Goal: Task Accomplishment & Management: Complete application form

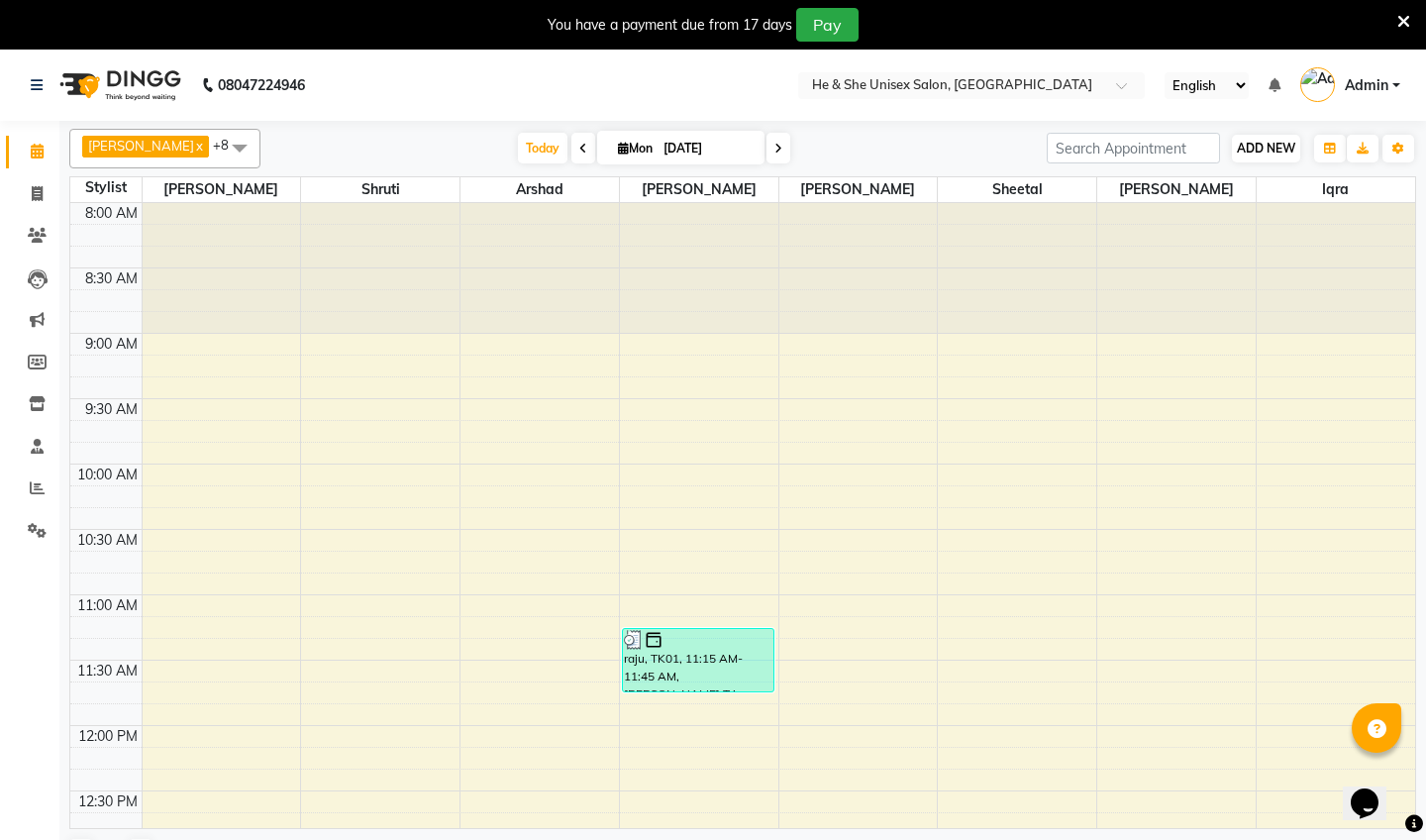
click at [1255, 143] on span "ADD NEW" at bounding box center [1266, 147] width 59 height 15
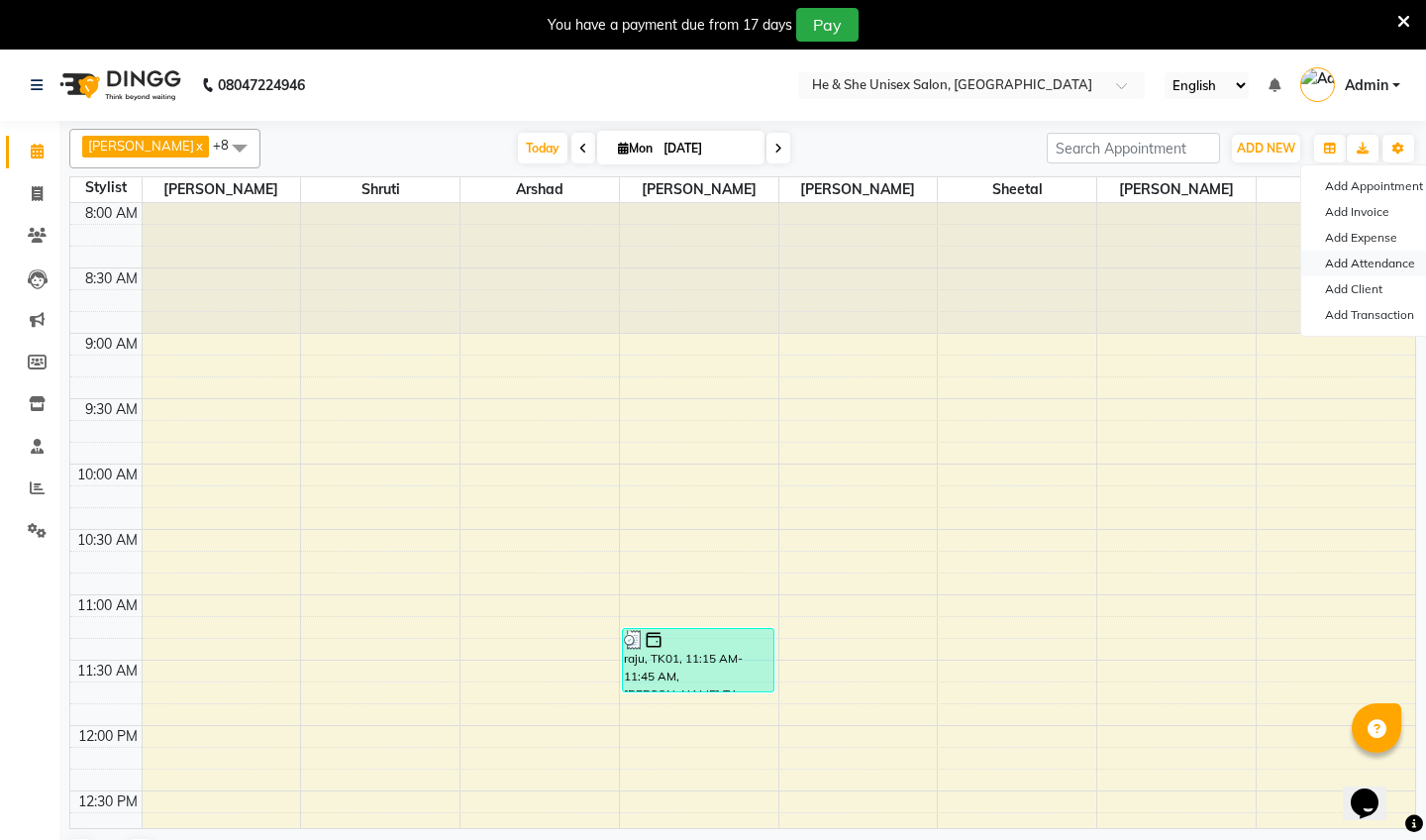
click at [1336, 258] on link "Add Attendance" at bounding box center [1379, 263] width 156 height 26
select select "A"
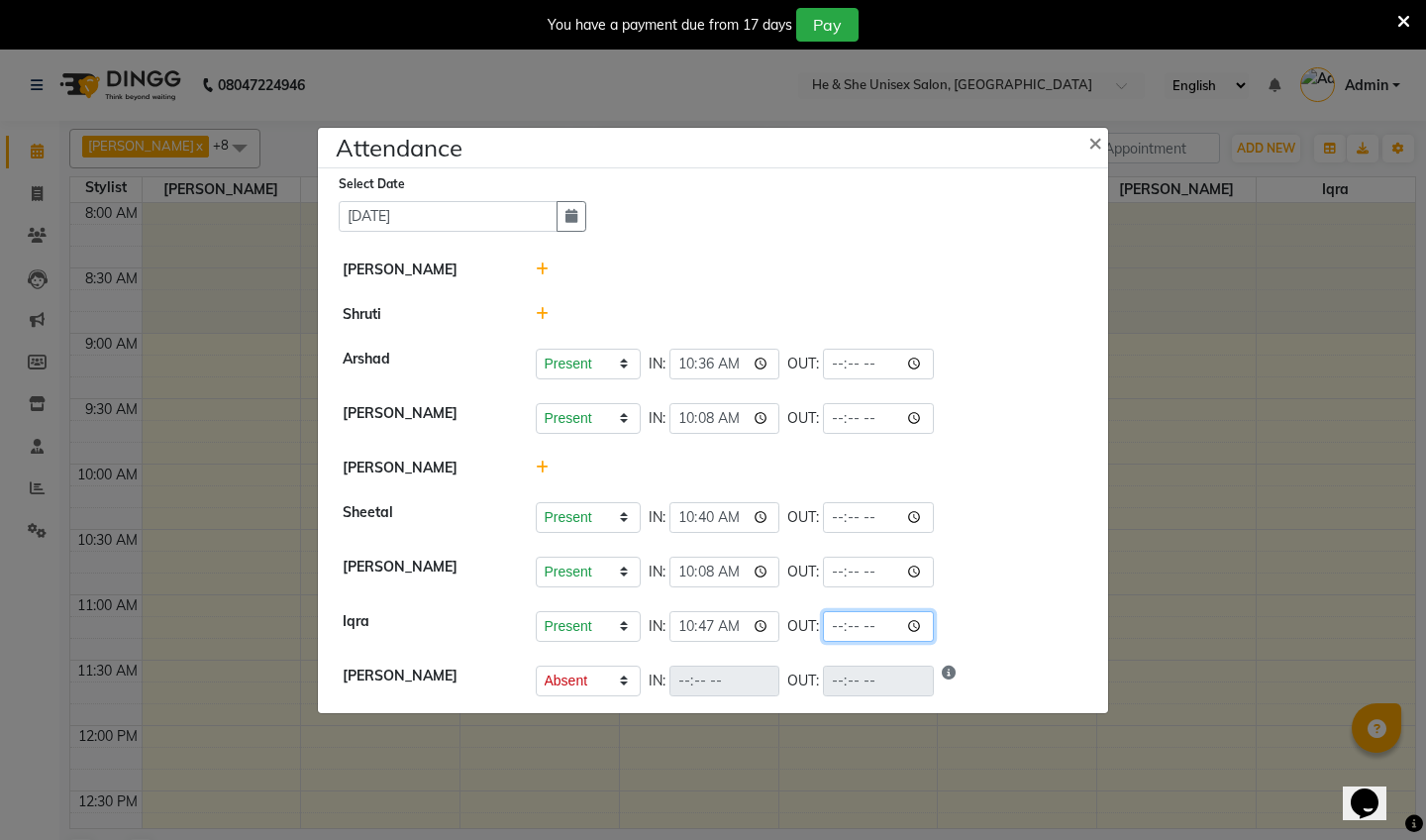
click at [823, 622] on input "time" at bounding box center [879, 625] width 111 height 31
click at [843, 623] on input "time" at bounding box center [879, 625] width 111 height 31
click at [835, 626] on input "time" at bounding box center [879, 625] width 111 height 31
click at [853, 626] on input "time" at bounding box center [879, 625] width 111 height 31
type input "20:00"
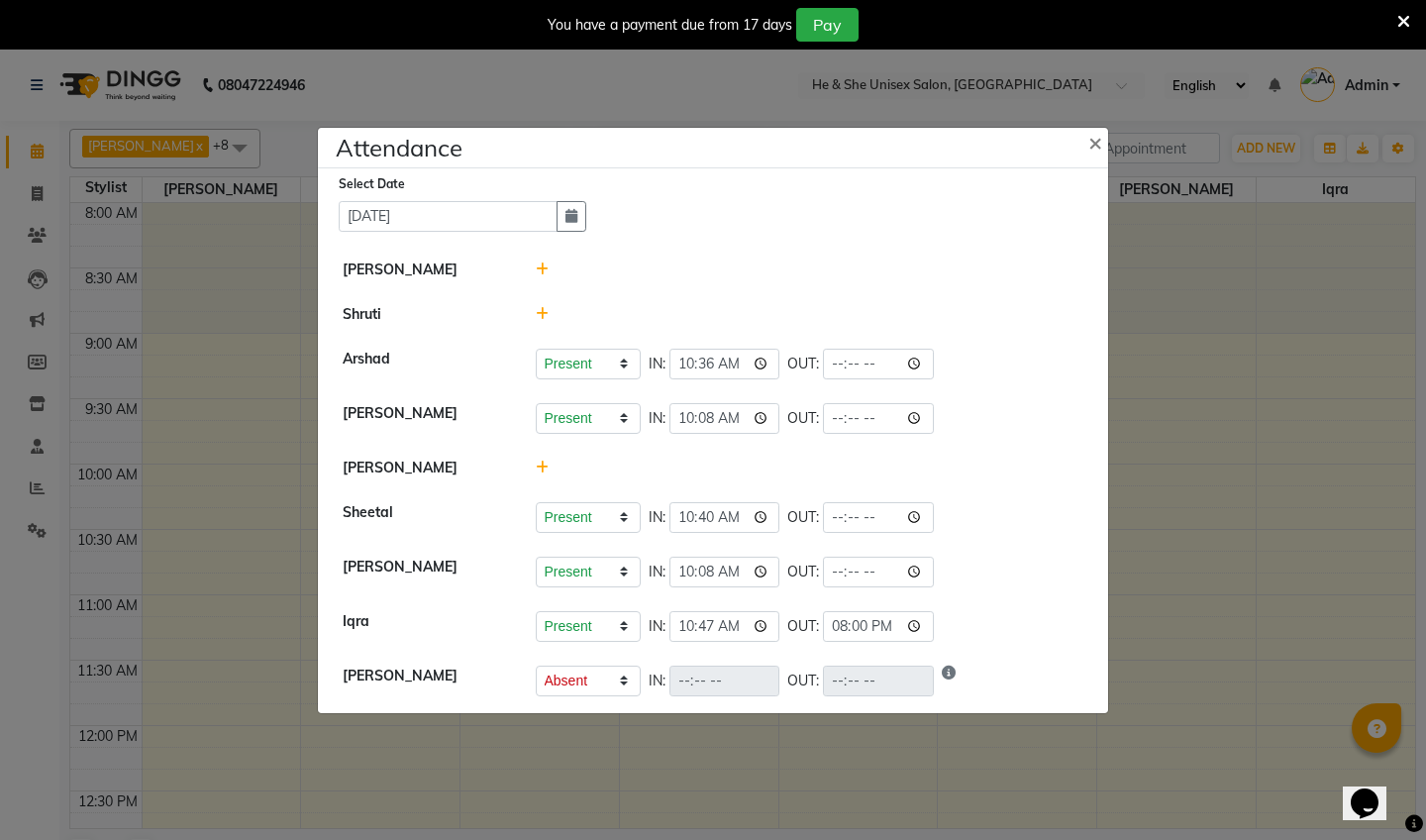
click at [948, 617] on div "Present Absent Late Half Day Weekly Off IN: 10:47 OUT: 20:00" at bounding box center [810, 625] width 549 height 31
select select "A"
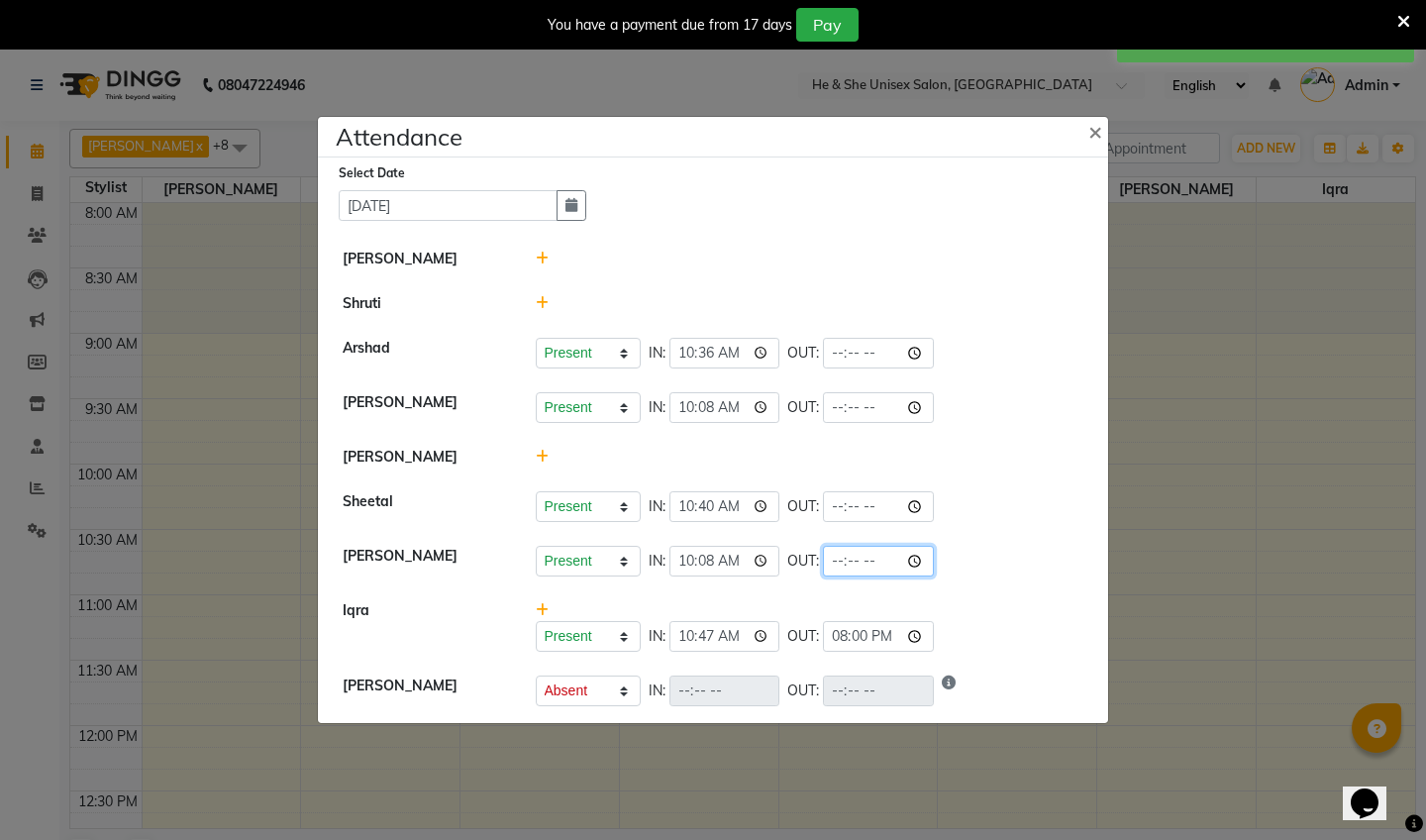
click at [823, 566] on input "time" at bounding box center [879, 561] width 111 height 31
click at [841, 559] on input "time" at bounding box center [879, 561] width 111 height 31
click at [859, 556] on input "time" at bounding box center [879, 561] width 111 height 31
type input "22:00"
click at [906, 513] on div "Present Absent Late Half Day Weekly Off IN: 10:40 OUT:" at bounding box center [810, 506] width 549 height 31
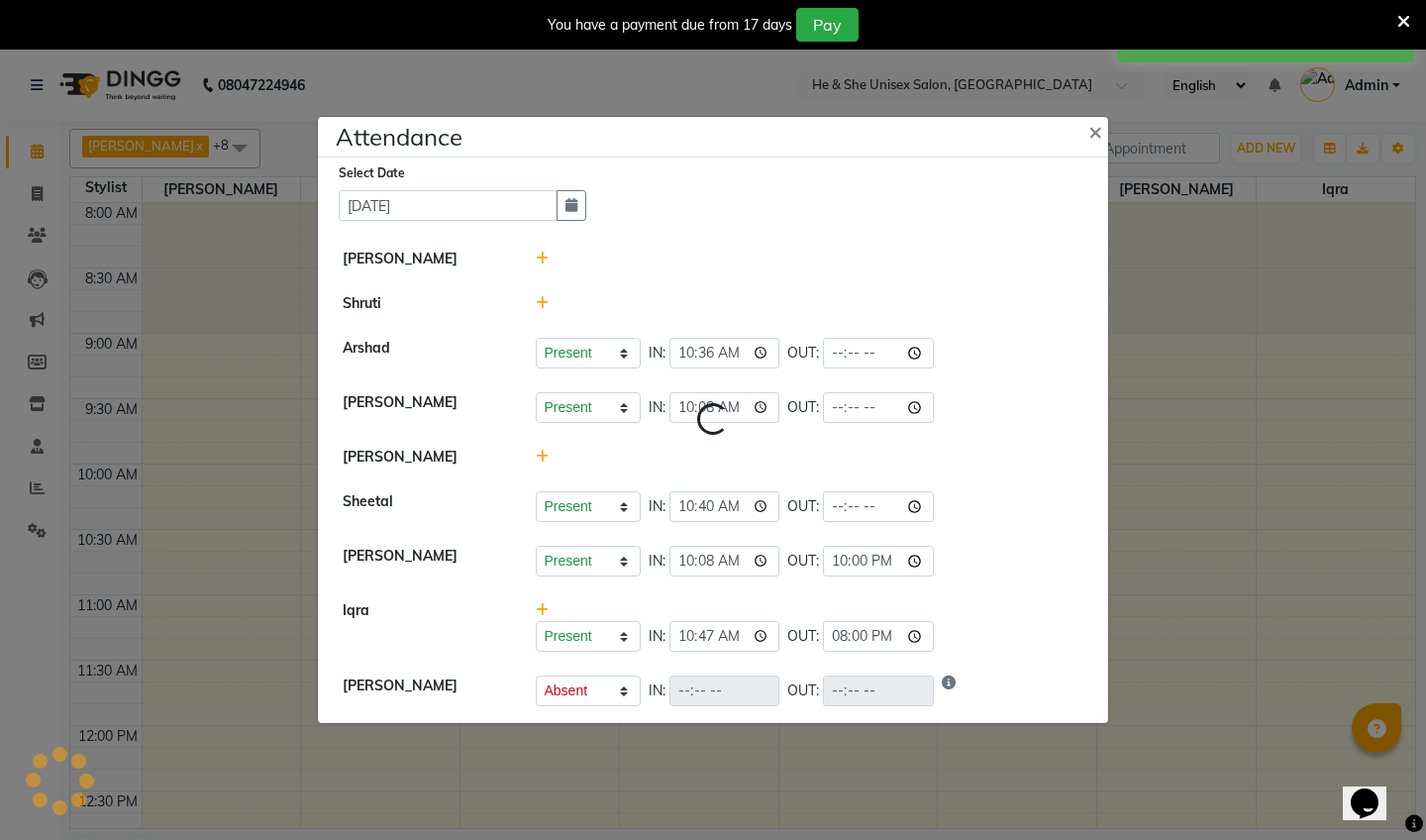
select select "A"
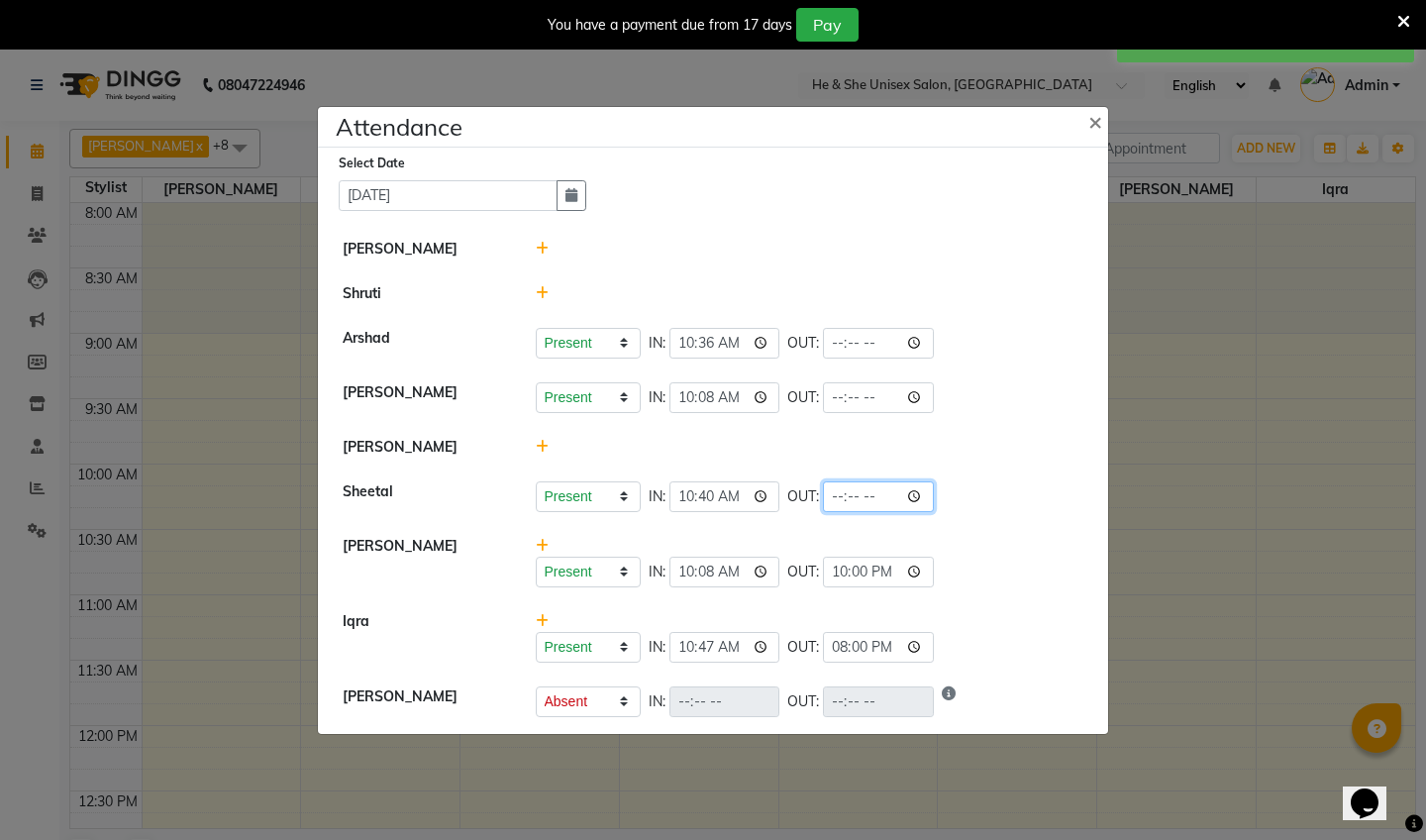
click at [823, 512] on input "time" at bounding box center [879, 496] width 111 height 31
click at [834, 499] on input "time" at bounding box center [879, 496] width 111 height 31
click at [861, 496] on input "time" at bounding box center [879, 496] width 111 height 31
type input "20:00"
click at [984, 407] on div "Present Absent Late Half Day Weekly Off IN: 10:08 OUT:" at bounding box center [810, 397] width 549 height 31
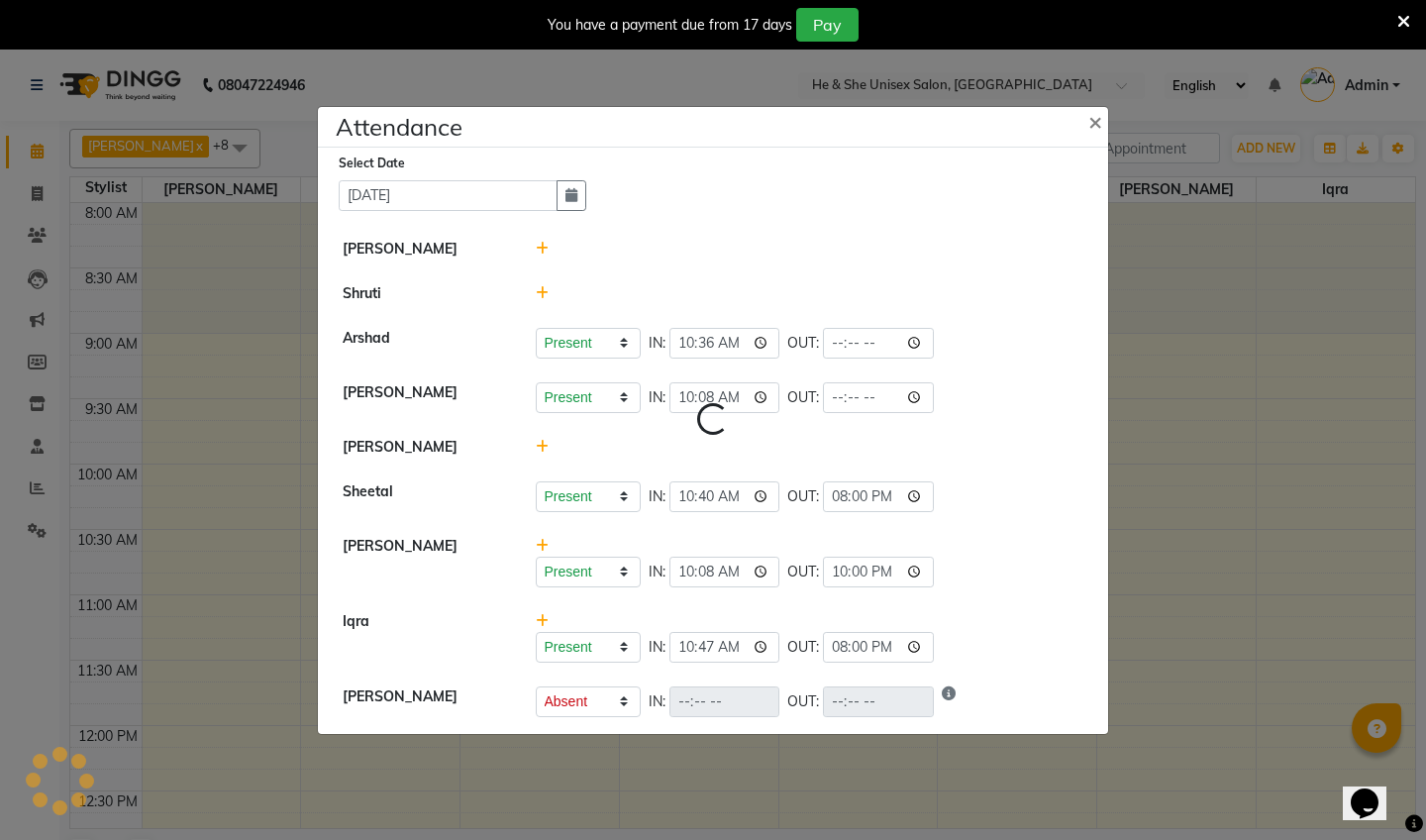
select select "A"
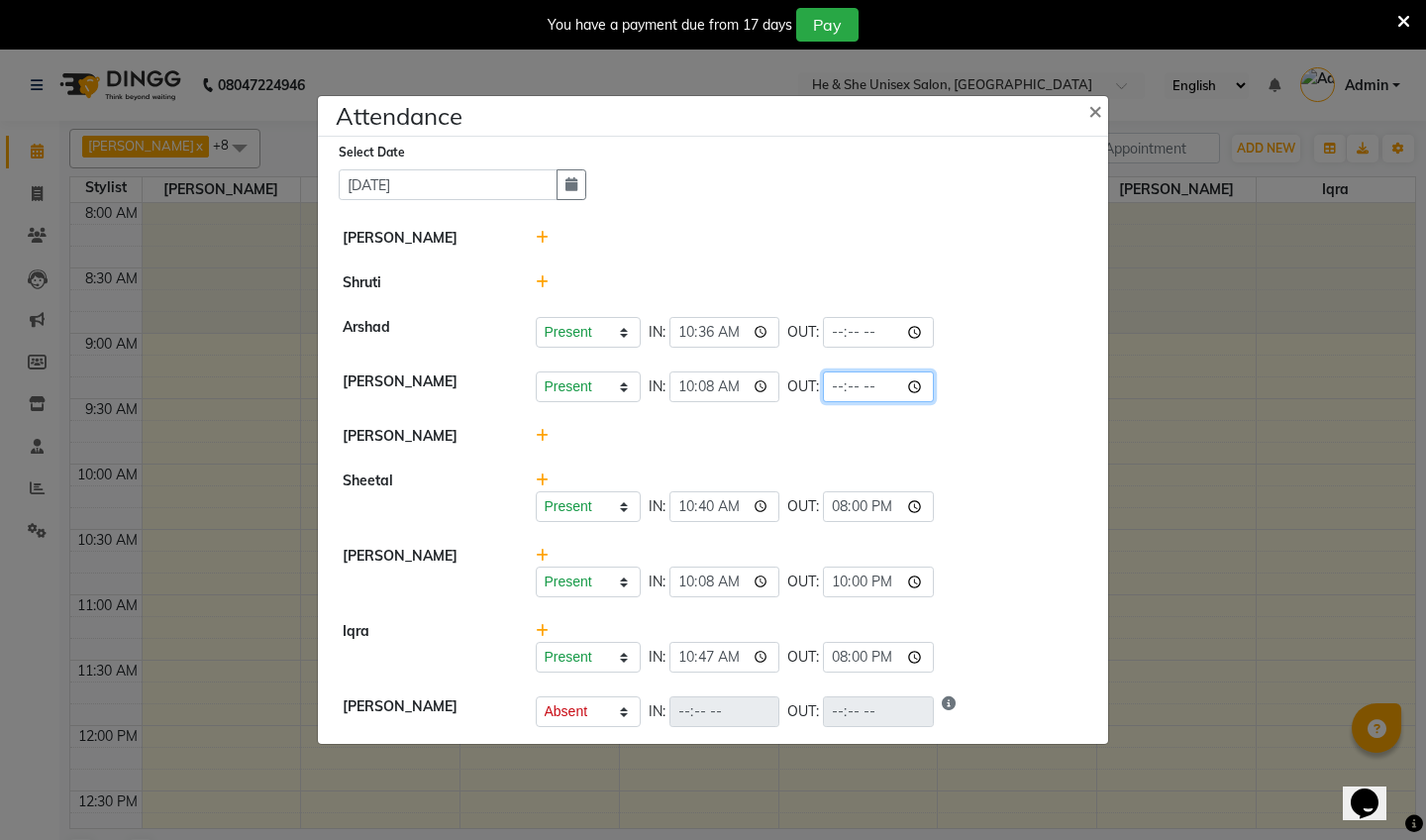
click at [823, 387] on input "time" at bounding box center [879, 386] width 111 height 31
click at [834, 382] on input "time" at bounding box center [879, 386] width 111 height 31
click at [863, 383] on input "time" at bounding box center [879, 386] width 111 height 31
type input "22:00"
click at [961, 316] on li "Arshad Present Absent Late Half Day Weekly Off IN: 10:36 OUT:" at bounding box center [713, 333] width 781 height 56
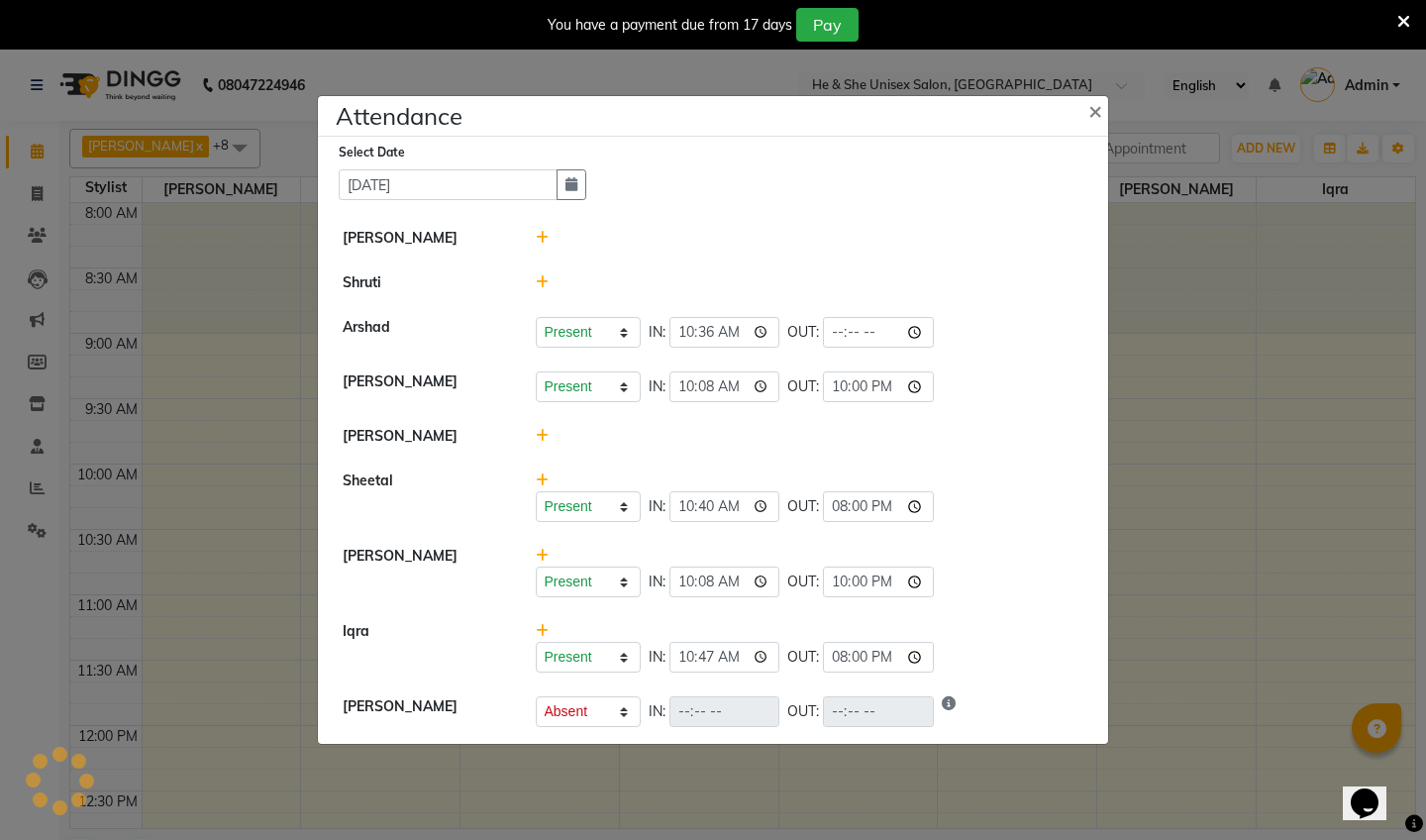
select select "A"
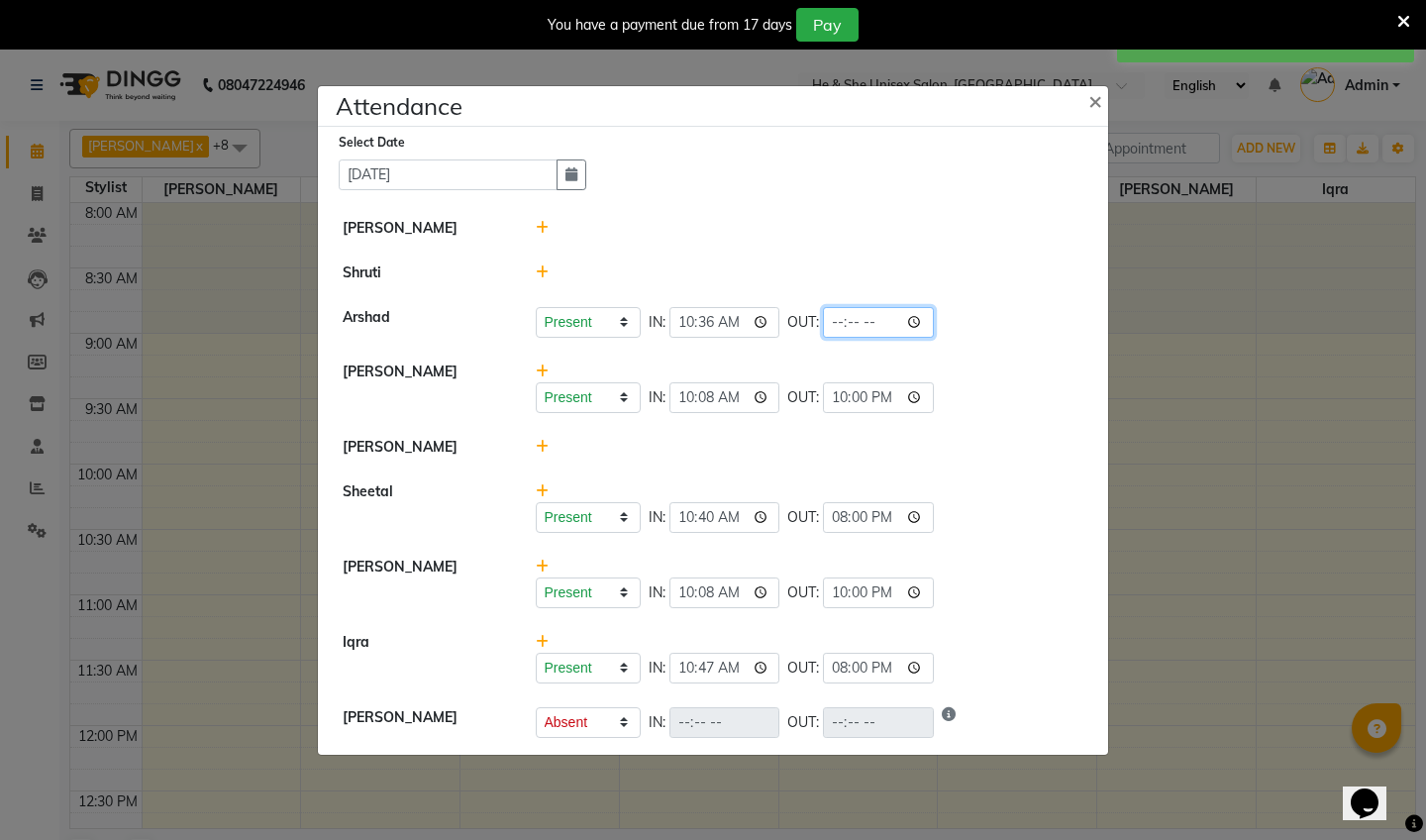
click at [823, 326] on input "time" at bounding box center [879, 322] width 111 height 31
click at [831, 316] on input "time" at bounding box center [879, 322] width 111 height 31
click at [855, 316] on input "time" at bounding box center [879, 322] width 111 height 31
type input "21:00"
click at [947, 253] on li "Shruti" at bounding box center [713, 273] width 781 height 46
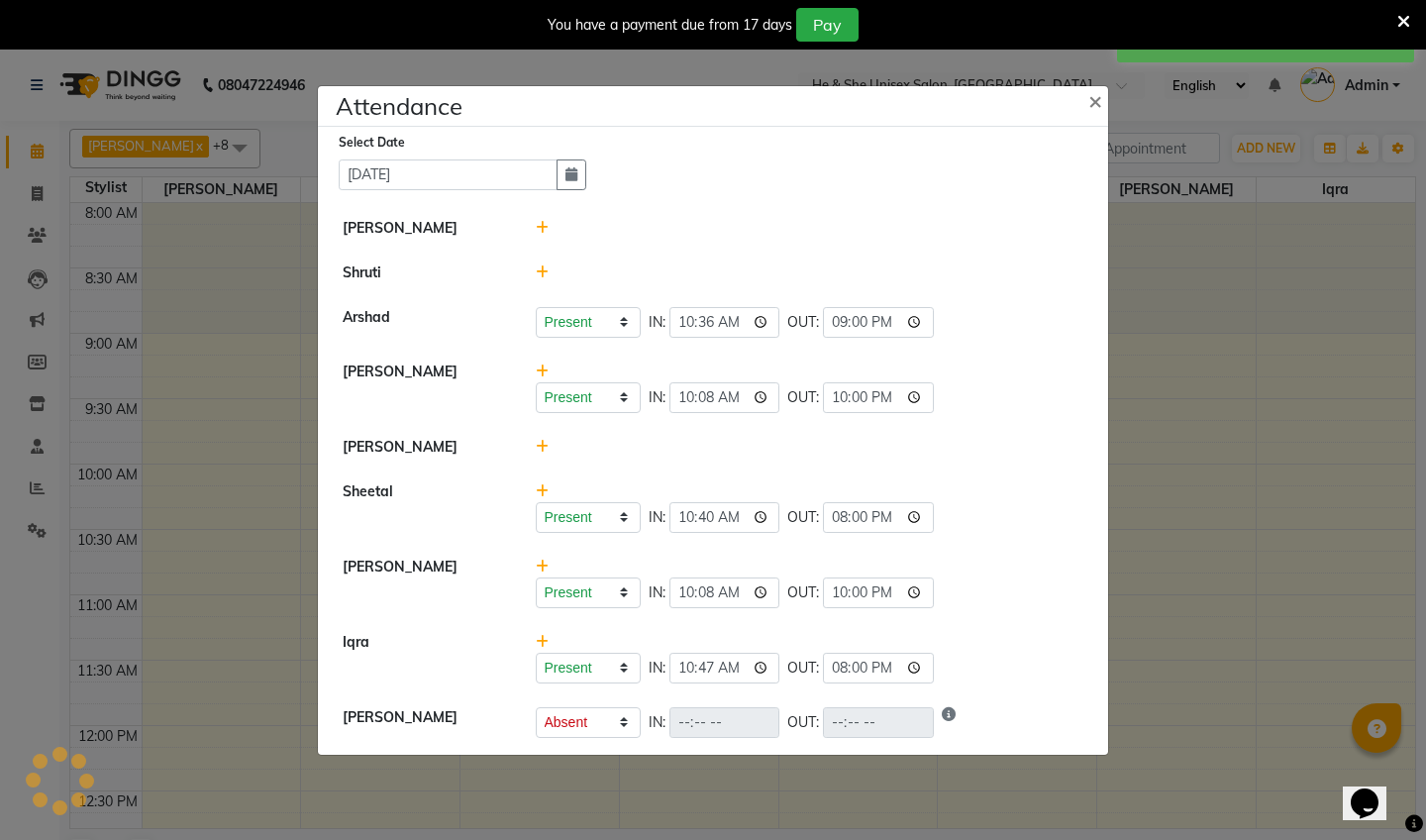
select select "A"
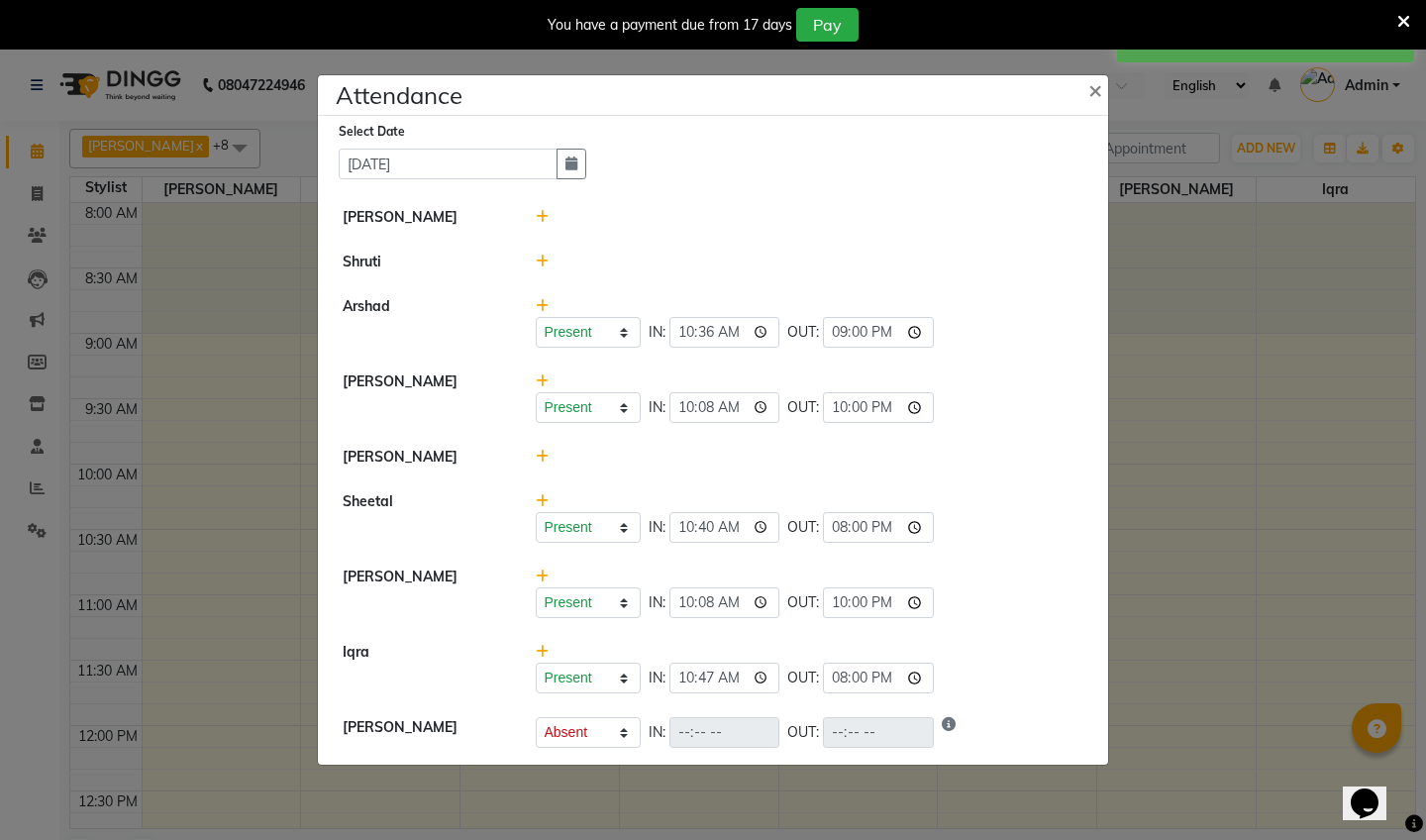
click at [96, 354] on ngb-modal-window "Attendance × Select Date [DATE] [PERSON_NAME] Shruti [PERSON_NAME] Present Abse…" at bounding box center [713, 420] width 1426 height 840
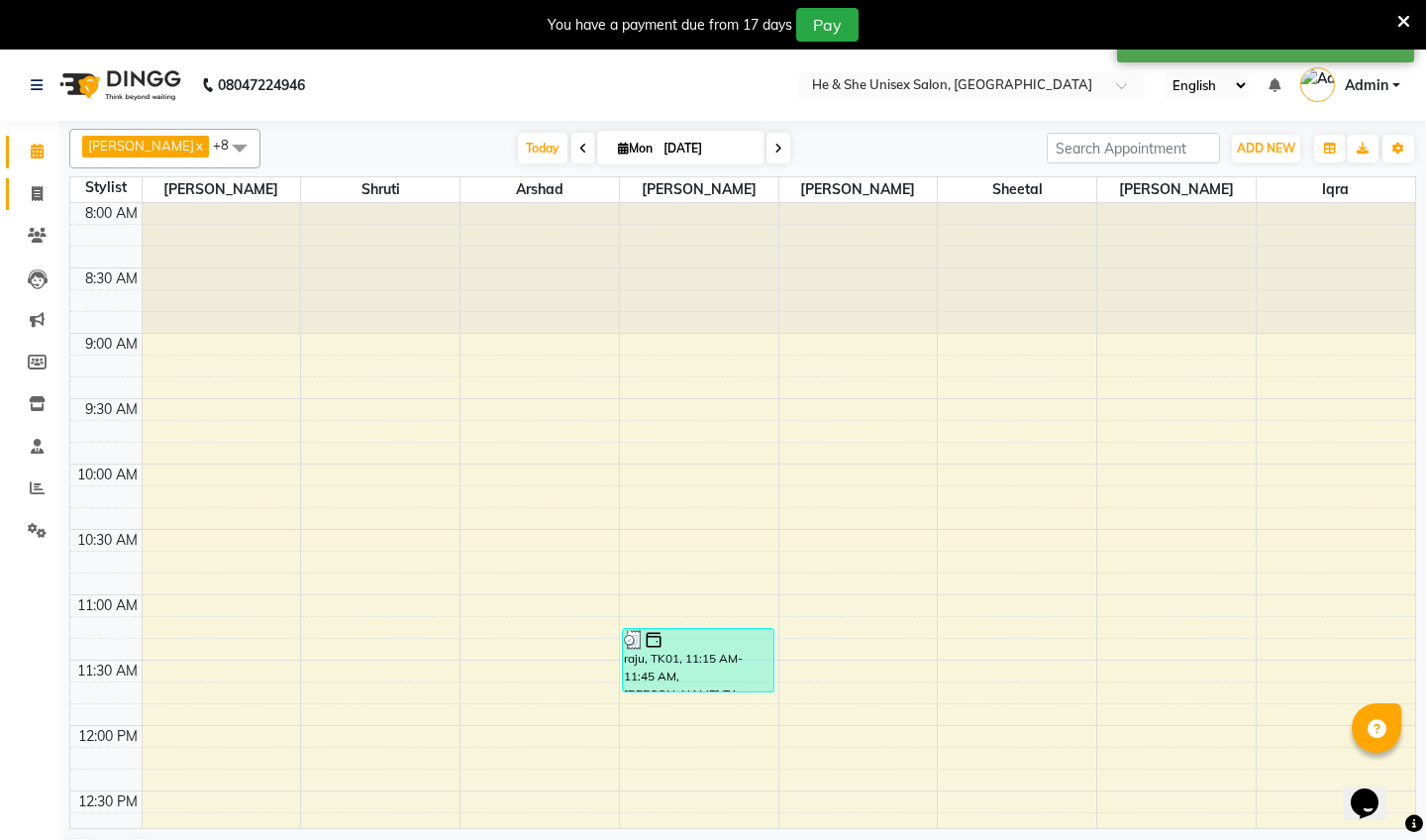
click at [33, 180] on link "Invoice" at bounding box center [30, 194] width 48 height 33
select select "service"
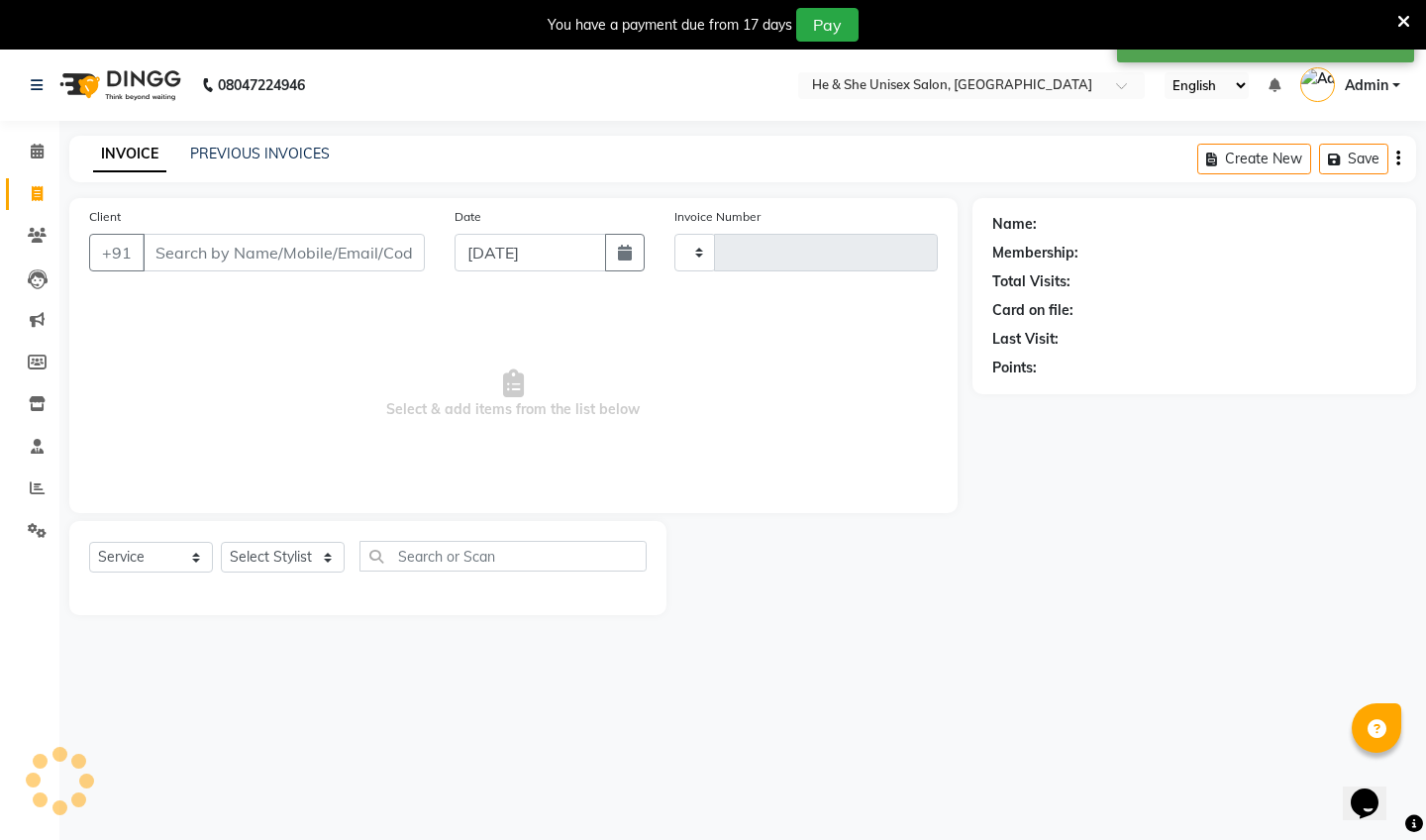
type input "2213"
select select "4745"
